Goal: Ask a question: Seek information or help from site administrators or community

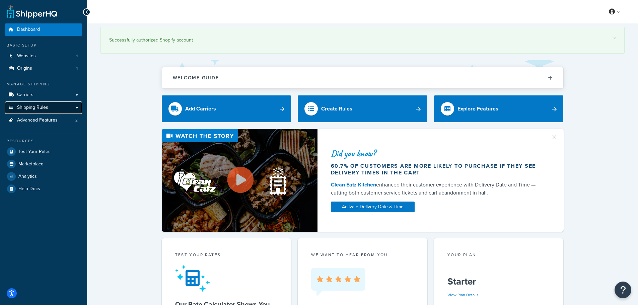
drag, startPoint x: 41, startPoint y: 107, endPoint x: 45, endPoint y: 107, distance: 3.7
click at [41, 107] on span "Shipping Rules" at bounding box center [32, 108] width 31 height 6
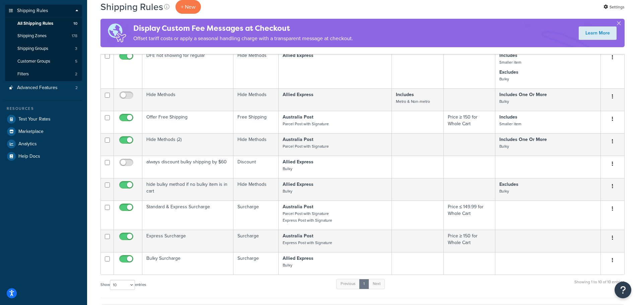
scroll to position [134, 0]
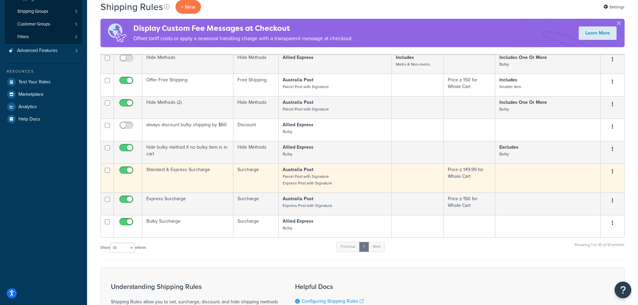
click at [167, 169] on td "Standard & Express Surcharge" at bounding box center [187, 178] width 91 height 29
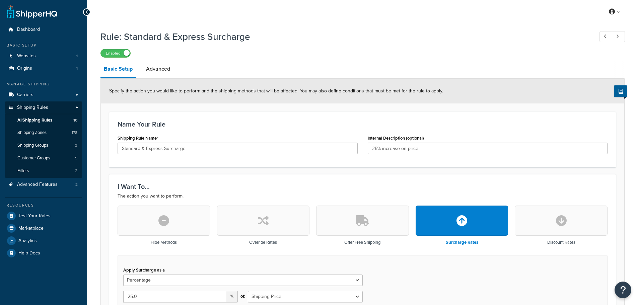
select select "PERCENTAGE"
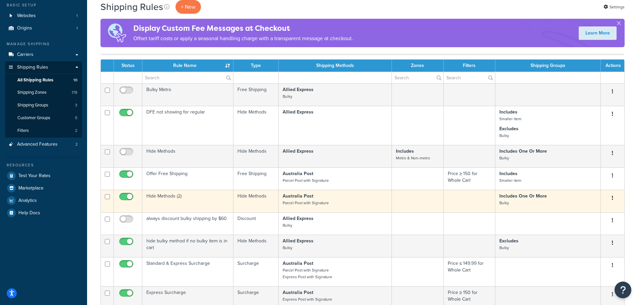
scroll to position [40, 0]
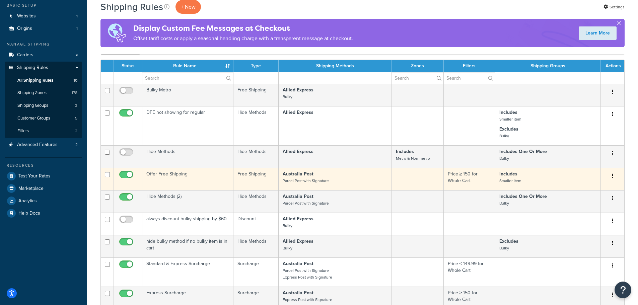
click at [179, 174] on td "Offer Free Shipping" at bounding box center [187, 179] width 91 height 22
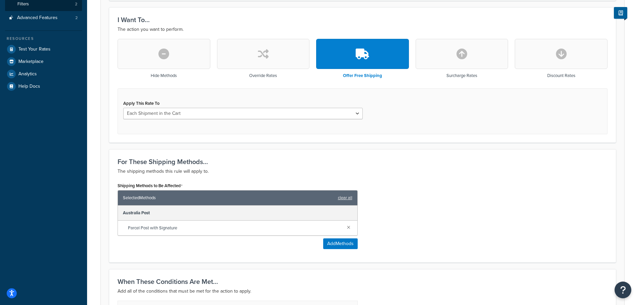
scroll to position [168, 0]
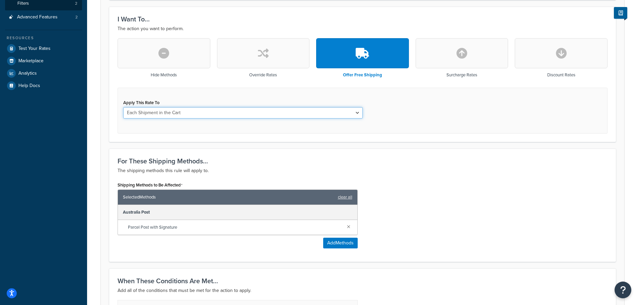
click at [359, 113] on select "Each Shipment in the Cart Each Shipping Group in the Cart Each Item within a Sh…" at bounding box center [243, 112] width 240 height 11
click at [465, 120] on div "Apply This Rate To Each Shipment in the Cart Each Shipping Group in the Cart Ea…" at bounding box center [363, 111] width 490 height 46
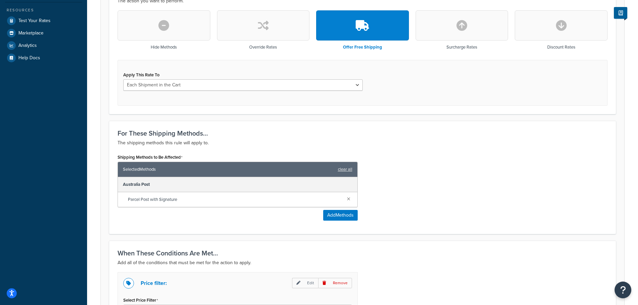
scroll to position [296, 0]
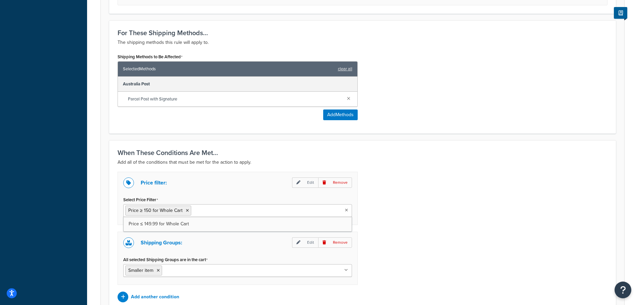
click at [348, 210] on icon at bounding box center [346, 210] width 3 height 4
click at [435, 209] on div "Price filter: Edit Remove Select Price Filter Price ≥ 150 for Whole Cart Price …" at bounding box center [363, 237] width 500 height 131
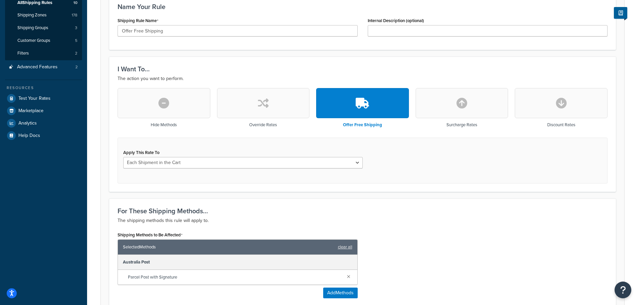
scroll to position [134, 0]
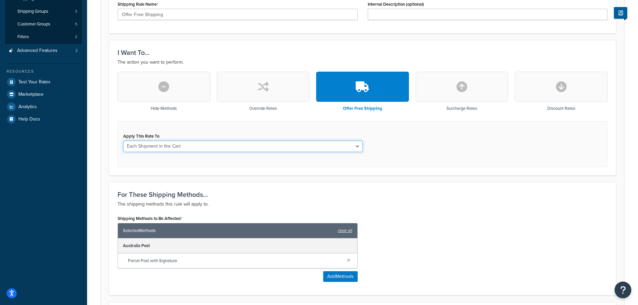
click at [357, 147] on select "Each Shipment in the Cart Each Shipping Group in the Cart Each Item within a Sh…" at bounding box center [243, 146] width 240 height 11
click at [441, 147] on div "Apply This Rate To Each Shipment in the Cart Each Shipping Group in the Cart Ea…" at bounding box center [363, 144] width 490 height 46
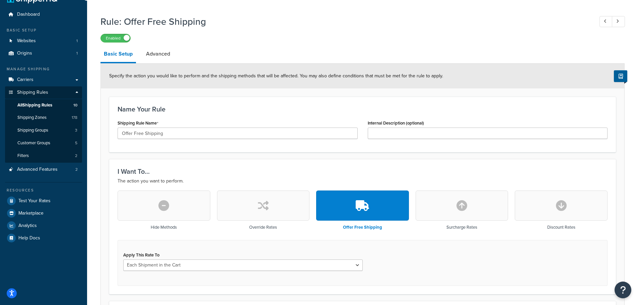
scroll to position [0, 0]
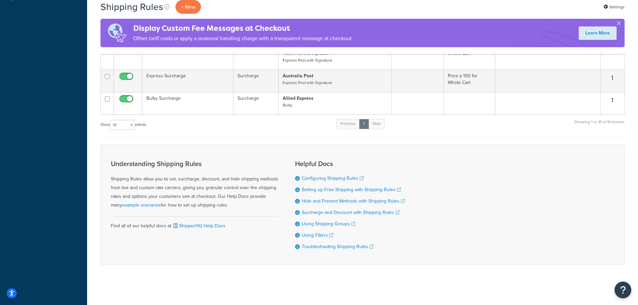
scroll to position [157, 0]
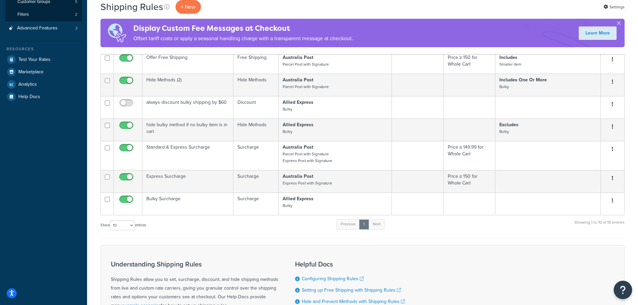
click at [624, 293] on icon "Open Resource Center" at bounding box center [623, 290] width 6 height 9
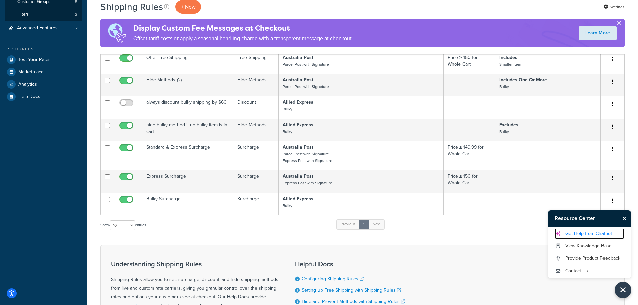
click at [583, 235] on link "Get Help from Chatbot" at bounding box center [590, 234] width 70 height 11
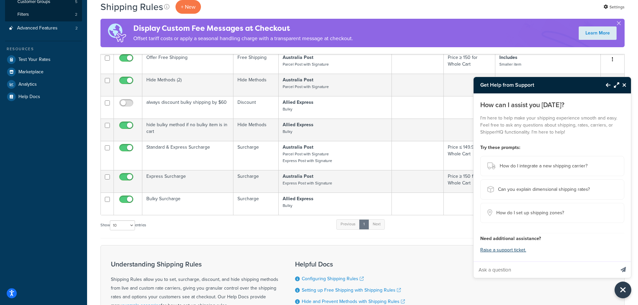
click at [508, 271] on input "Ask a question" at bounding box center [544, 270] width 141 height 16
type input "implement free shipping based in discounted price not original price"
click at [616, 262] on button "Send message" at bounding box center [623, 270] width 15 height 16
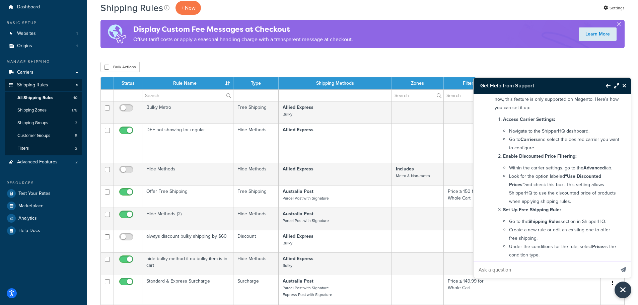
scroll to position [0, 0]
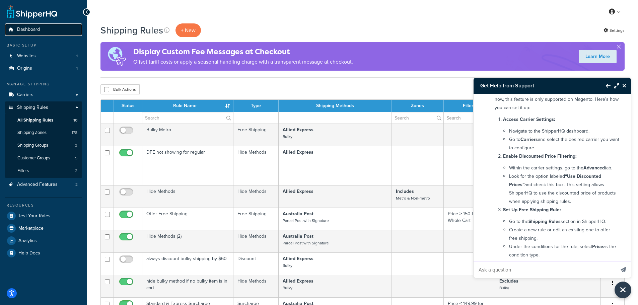
click at [28, 31] on span "Dashboard" at bounding box center [28, 30] width 23 height 6
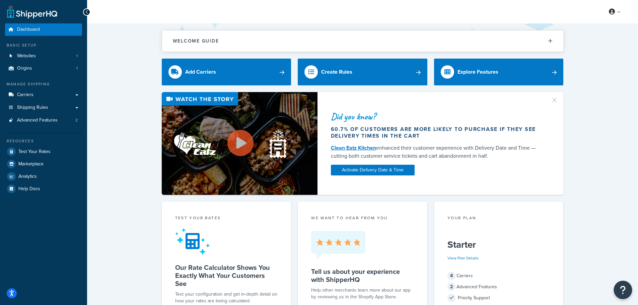
click at [625, 292] on icon "Open Resource Center" at bounding box center [623, 290] width 6 height 9
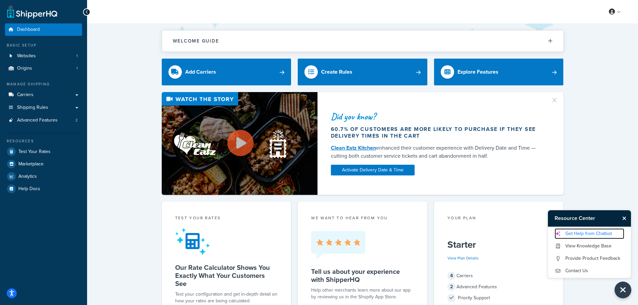
click at [595, 233] on link "Get Help from Chatbot" at bounding box center [590, 234] width 70 height 11
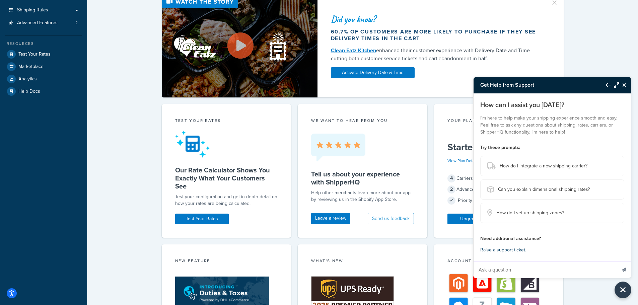
scroll to position [101, 0]
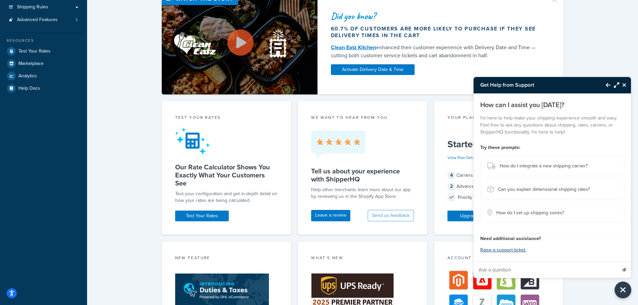
click at [606, 85] on icon "Back to Resource Center" at bounding box center [608, 84] width 5 height 5
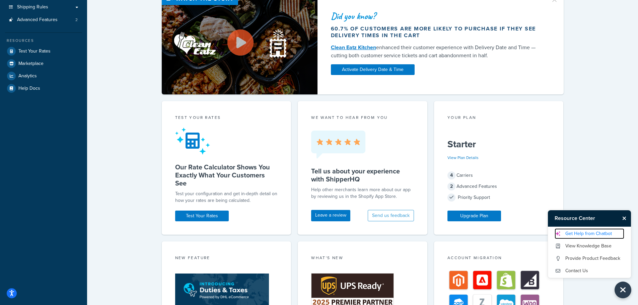
click at [584, 233] on link "Get Help from Chatbot" at bounding box center [590, 234] width 70 height 11
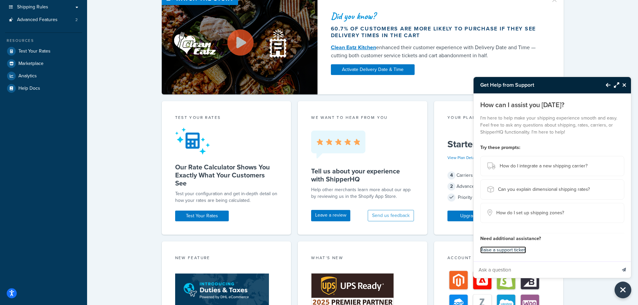
click at [504, 249] on link "Raise a support ticket." at bounding box center [504, 250] width 46 height 7
click at [503, 272] on input "Ask a question" at bounding box center [545, 270] width 143 height 16
type input "how to apply bulky shipping charge to each bulky item in cart"
click at [509, 270] on input "how to apply bulky shipping charge to each bulky item in cart" at bounding box center [545, 270] width 143 height 16
type input "h"
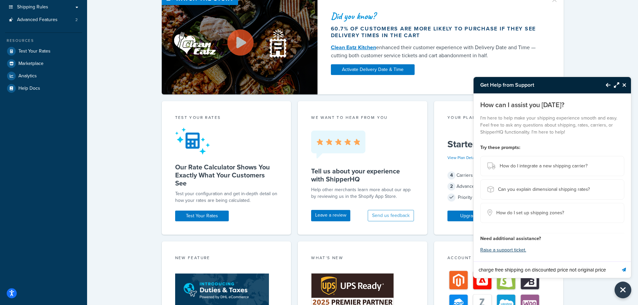
type input "charge free shipping on discounted price not original price"
click at [617, 262] on button "Send message" at bounding box center [624, 270] width 14 height 16
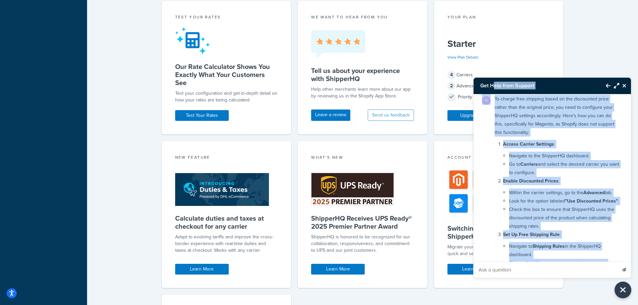
scroll to position [0, 0]
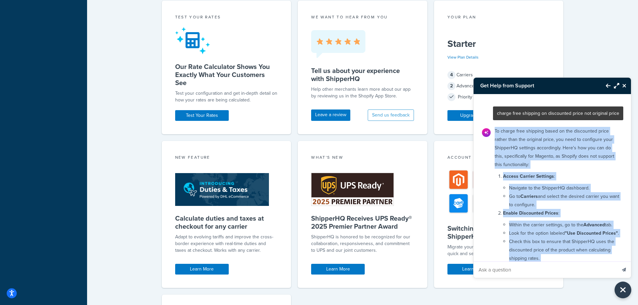
drag, startPoint x: 582, startPoint y: 236, endPoint x: 493, endPoint y: 133, distance: 135.9
click at [493, 133] on div "To charge free shipping based on the discounted price rather than the original …" at bounding box center [557, 267] width 133 height 286
copy div "To charge free shipping based on the discounted price rather than the original …"
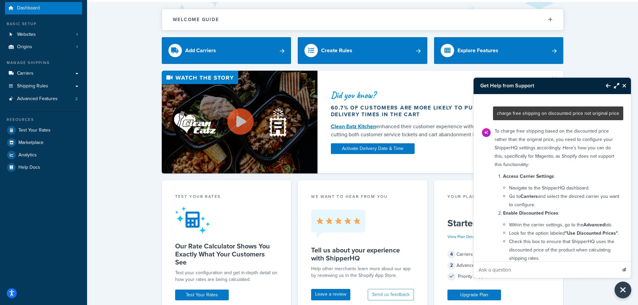
scroll to position [34, 0]
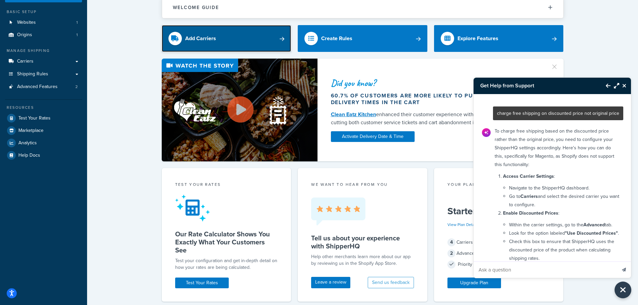
click at [241, 40] on link "Add Carriers" at bounding box center [227, 38] width 130 height 27
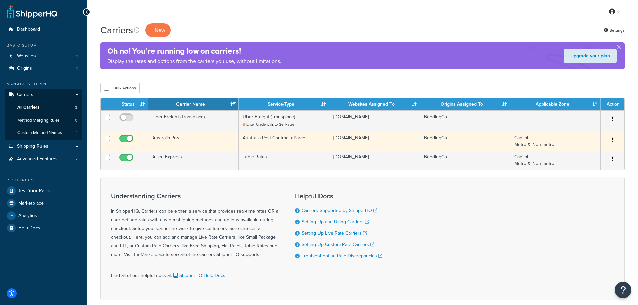
click at [175, 138] on td "Australia Post" at bounding box center [193, 141] width 90 height 19
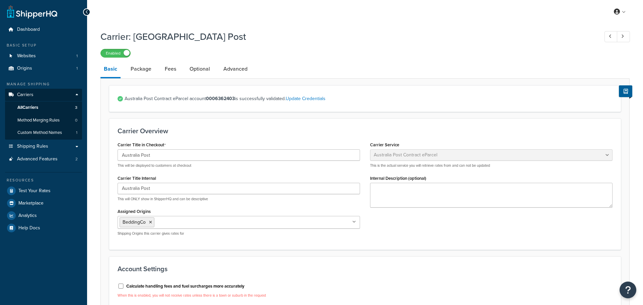
select select "eParcel"
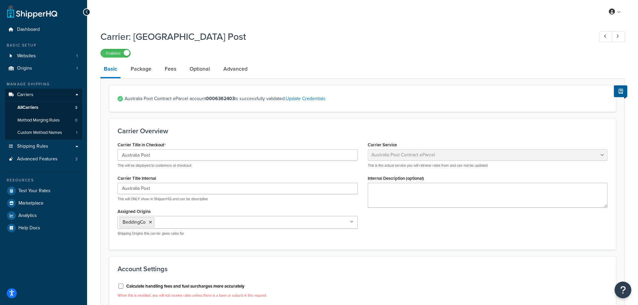
click at [311, 128] on h3 "Carrier Overview" at bounding box center [363, 130] width 490 height 7
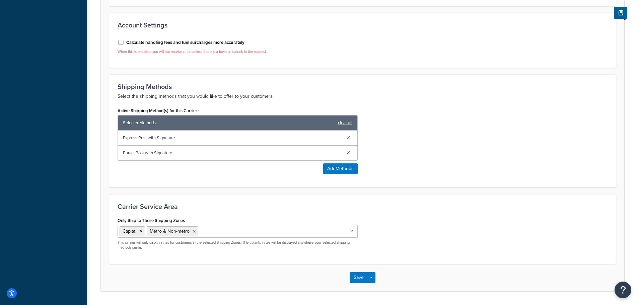
scroll to position [264, 0]
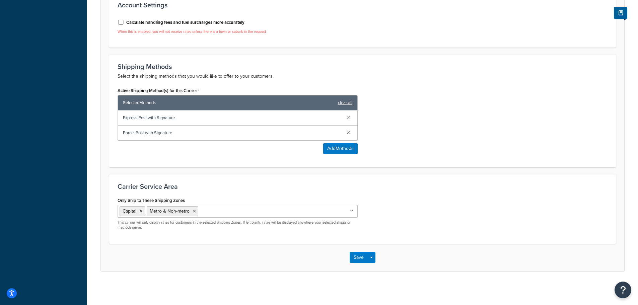
drag, startPoint x: 643, startPoint y: 292, endPoint x: 521, endPoint y: 70, distance: 253.3
click at [521, 70] on div "Basic Package Fees Optional Advanced Australia Post Contract eParcel account 00…" at bounding box center [363, 34] width 524 height 475
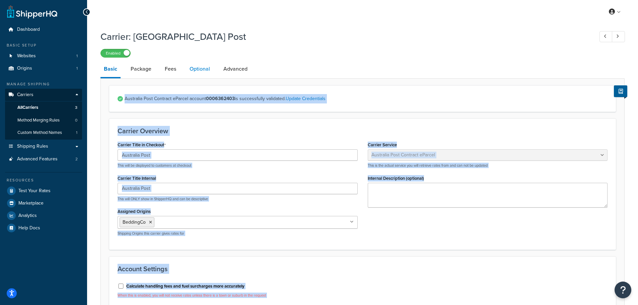
click at [191, 70] on link "Optional" at bounding box center [199, 69] width 27 height 16
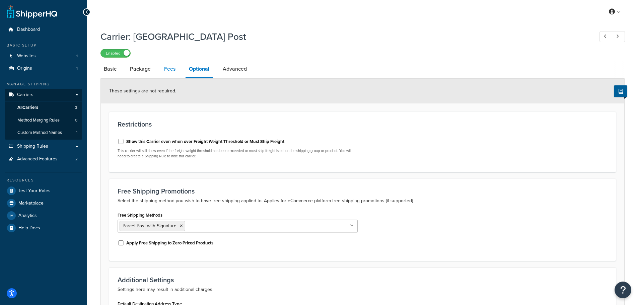
click at [170, 70] on link "Fees" at bounding box center [170, 69] width 18 height 16
select select "AFTER"
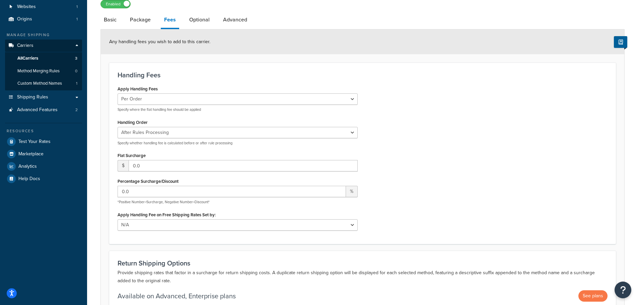
scroll to position [49, 0]
click at [138, 21] on link "Package" at bounding box center [140, 20] width 27 height 16
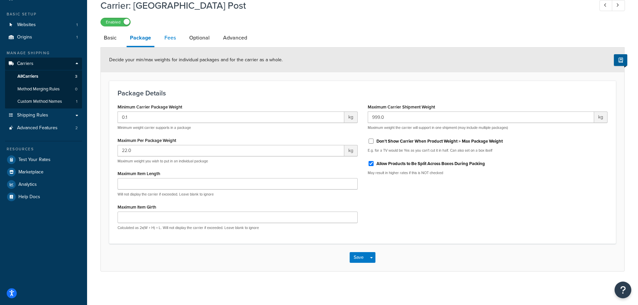
click at [170, 37] on link "Fees" at bounding box center [170, 38] width 18 height 16
select select "AFTER"
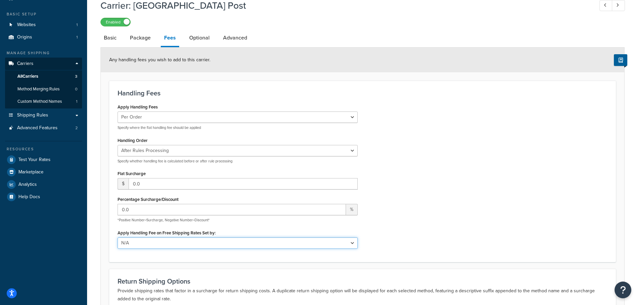
click at [354, 244] on select "N/A Fixed/Free Shipping Methods Free Promotion Rules All Free Shipping" at bounding box center [238, 243] width 240 height 11
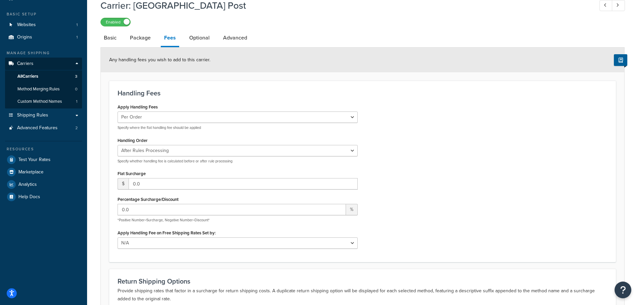
click at [435, 221] on div "Apply Handling Fees Per Order Per Item Per Package Specify where the flat handl…" at bounding box center [363, 177] width 500 height 151
click at [143, 38] on link "Package" at bounding box center [140, 38] width 27 height 16
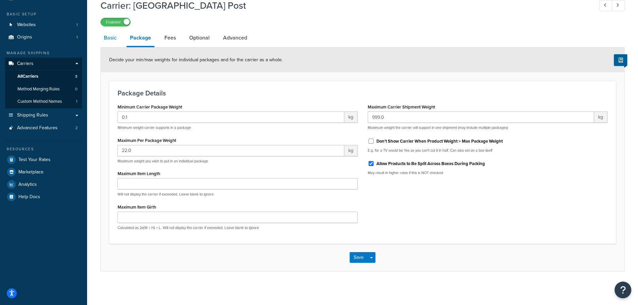
click at [112, 38] on link "Basic" at bounding box center [110, 38] width 19 height 16
select select "eParcel"
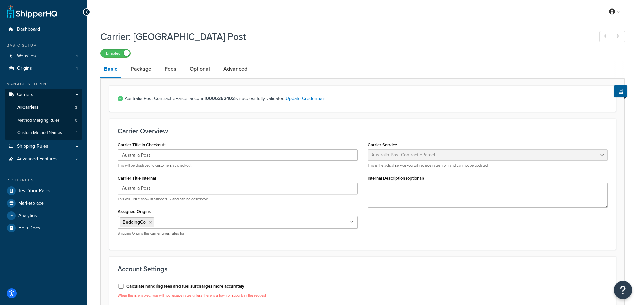
click at [624, 291] on icon "Open Resource Center" at bounding box center [623, 290] width 6 height 9
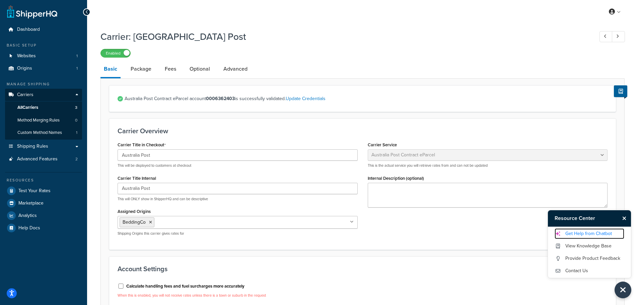
click at [599, 234] on link "Get Help from Chatbot" at bounding box center [590, 234] width 70 height 11
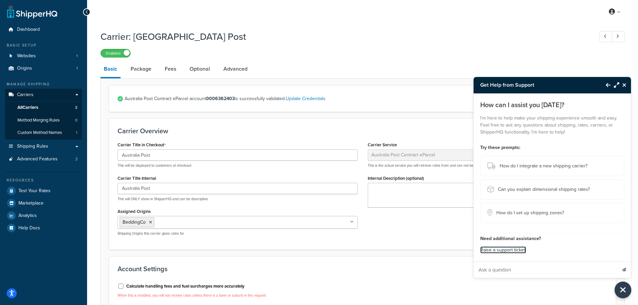
click at [510, 252] on link "Raise a support ticket." at bounding box center [504, 250] width 46 height 7
